Goal: Find specific page/section: Find specific page/section

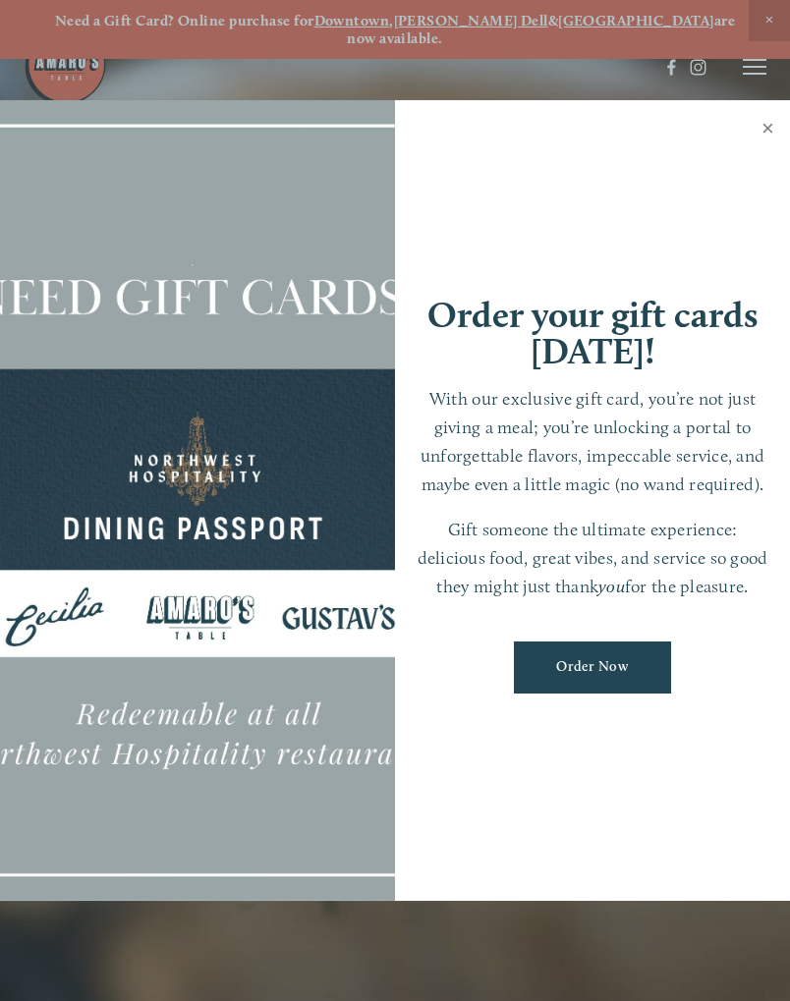
click at [770, 130] on link "Close" at bounding box center [767, 130] width 38 height 55
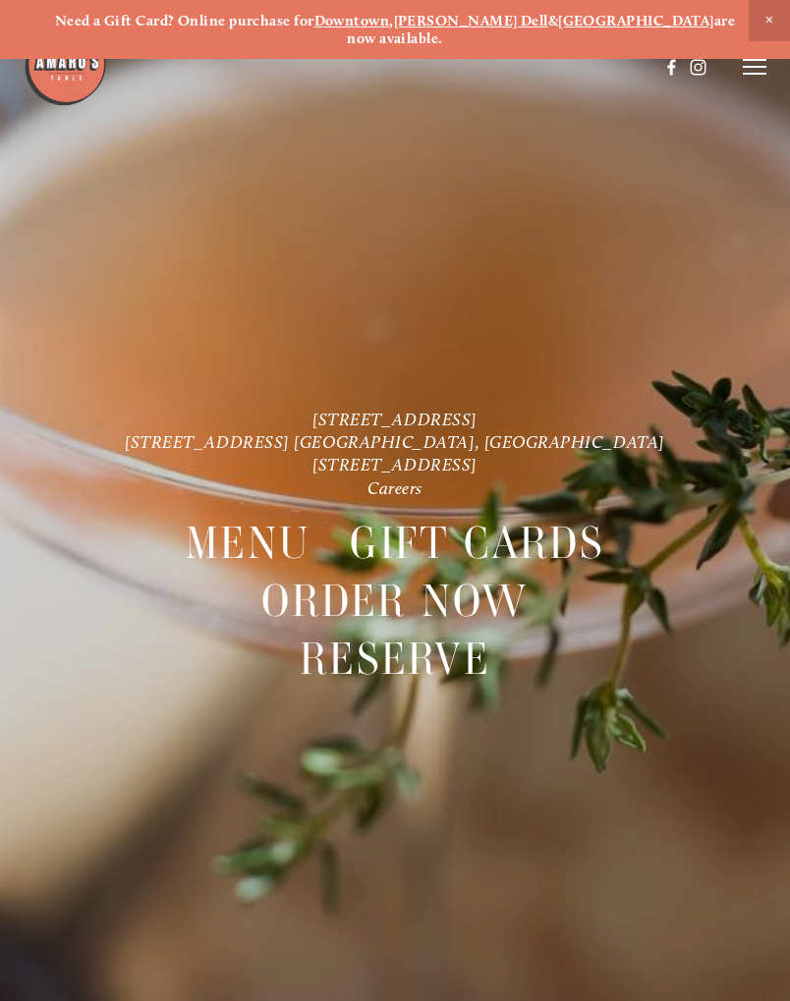
scroll to position [41, 0]
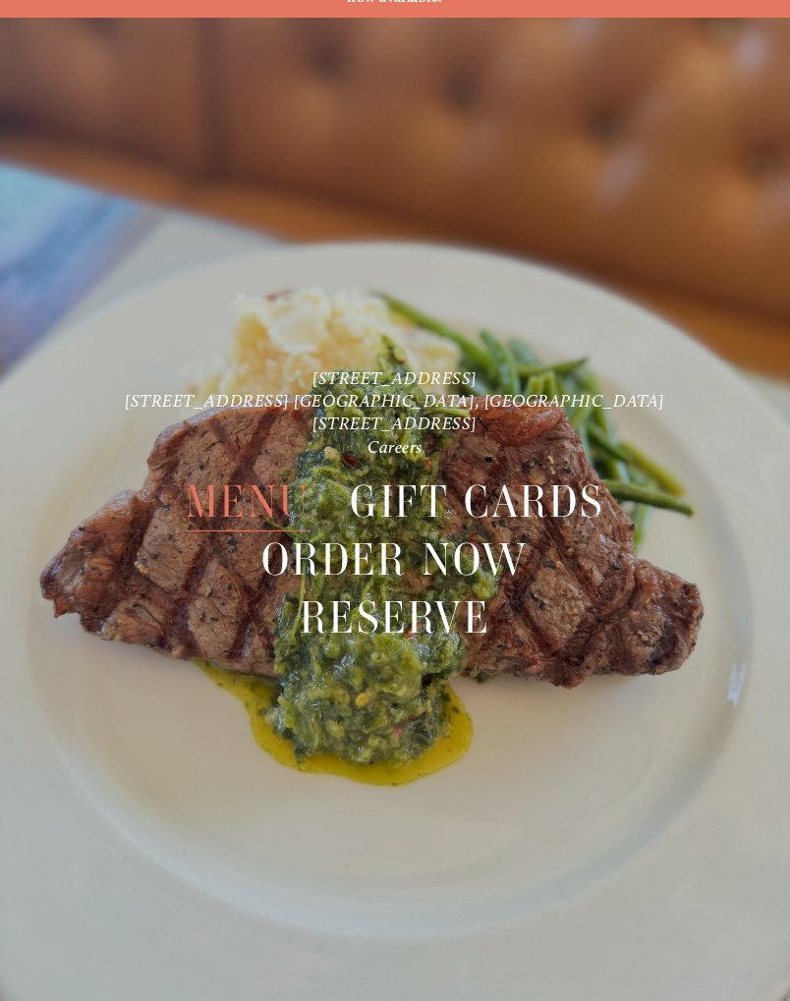
click at [263, 486] on span "Menu" at bounding box center [248, 502] width 125 height 58
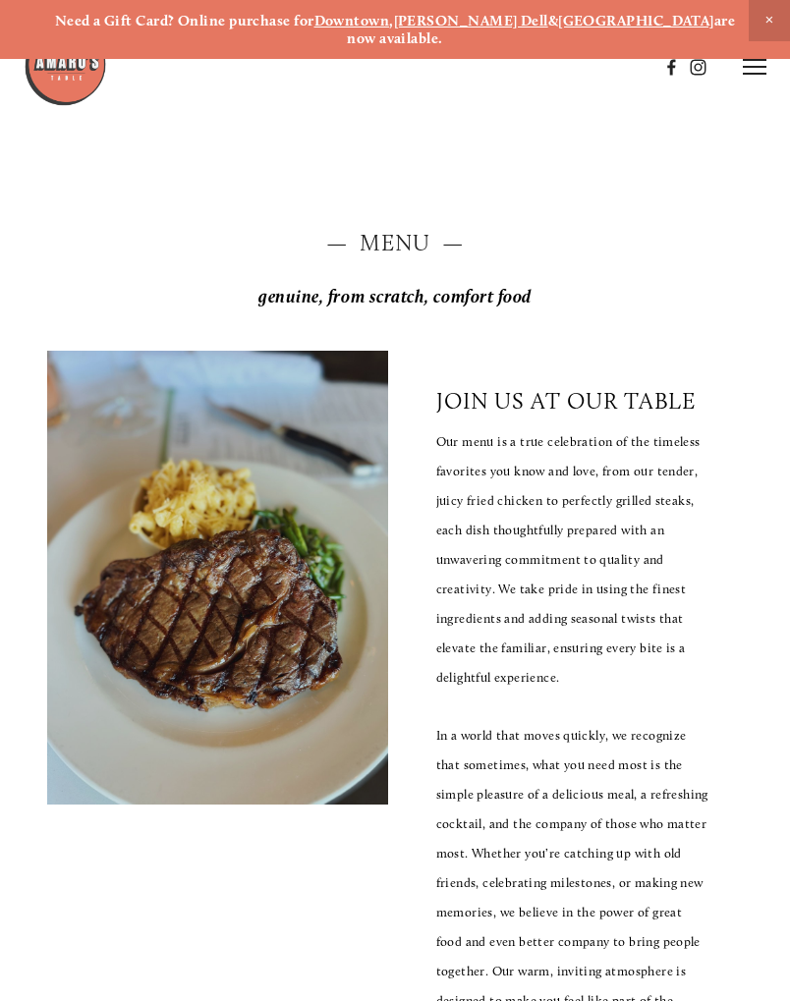
click at [750, 68] on icon at bounding box center [754, 67] width 24 height 18
click at [390, 65] on span "Menu" at bounding box center [395, 66] width 36 height 17
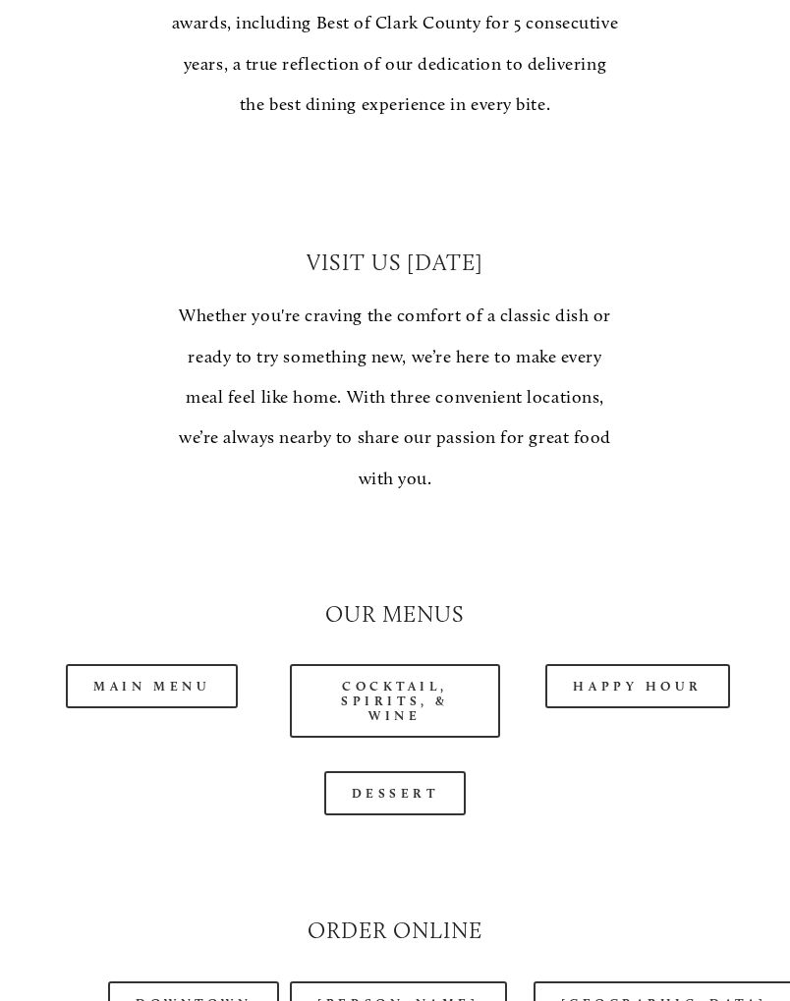
scroll to position [1306, 0]
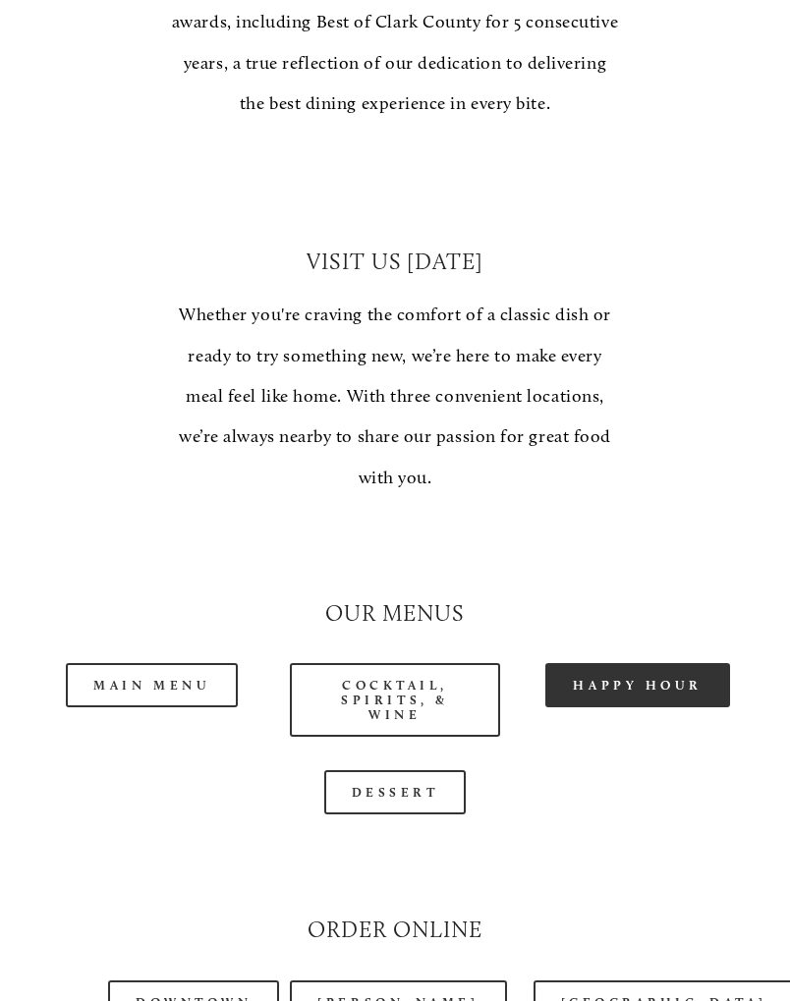
click at [602, 663] on link "Happy Hour" at bounding box center [637, 685] width 185 height 44
